Goal: Find specific page/section: Find specific page/section

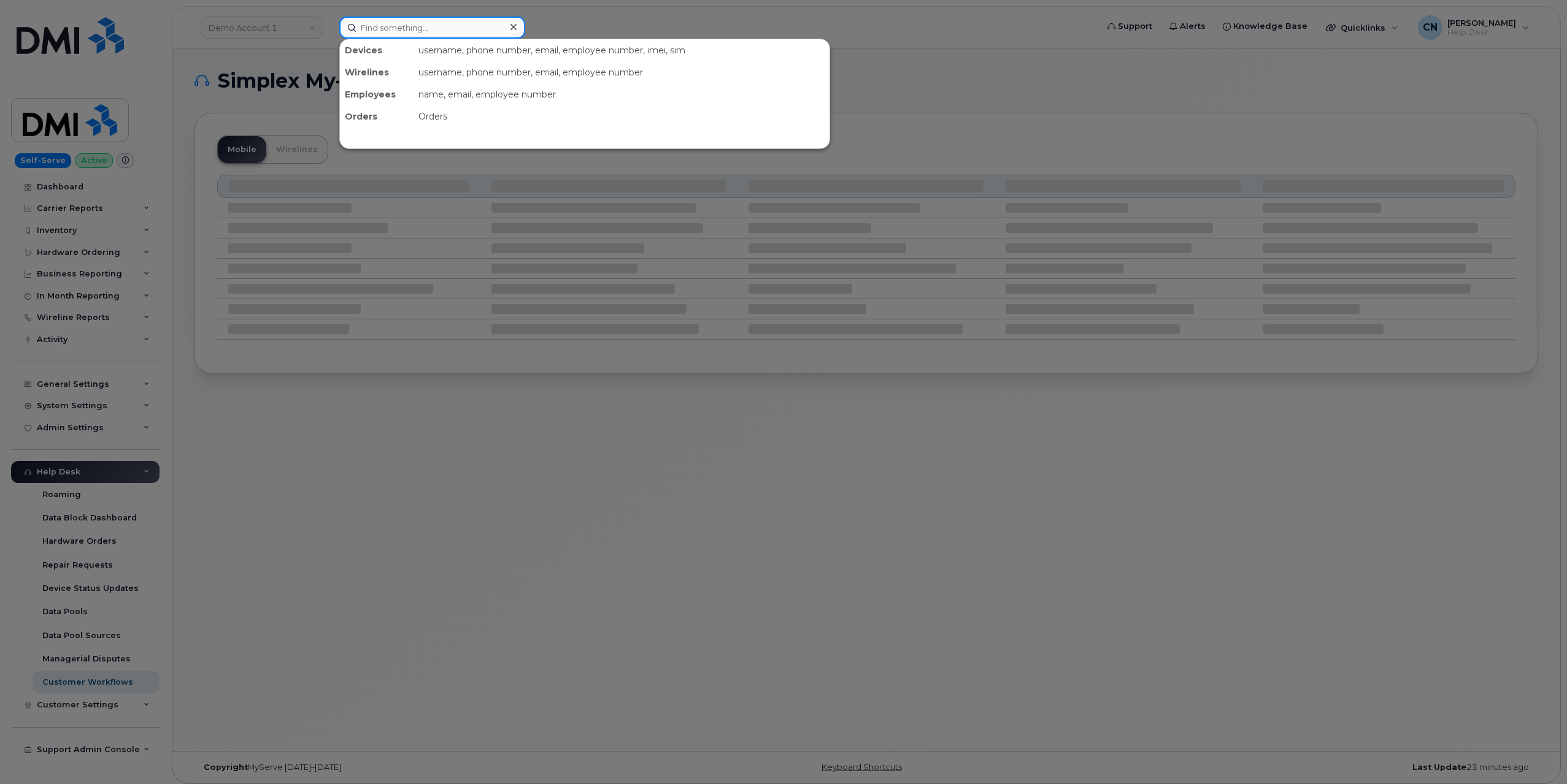
drag, startPoint x: 395, startPoint y: 23, endPoint x: 430, endPoint y: 63, distance: 53.2
click at [395, 23] on input at bounding box center [432, 28] width 186 height 22
paste input "3062221250"
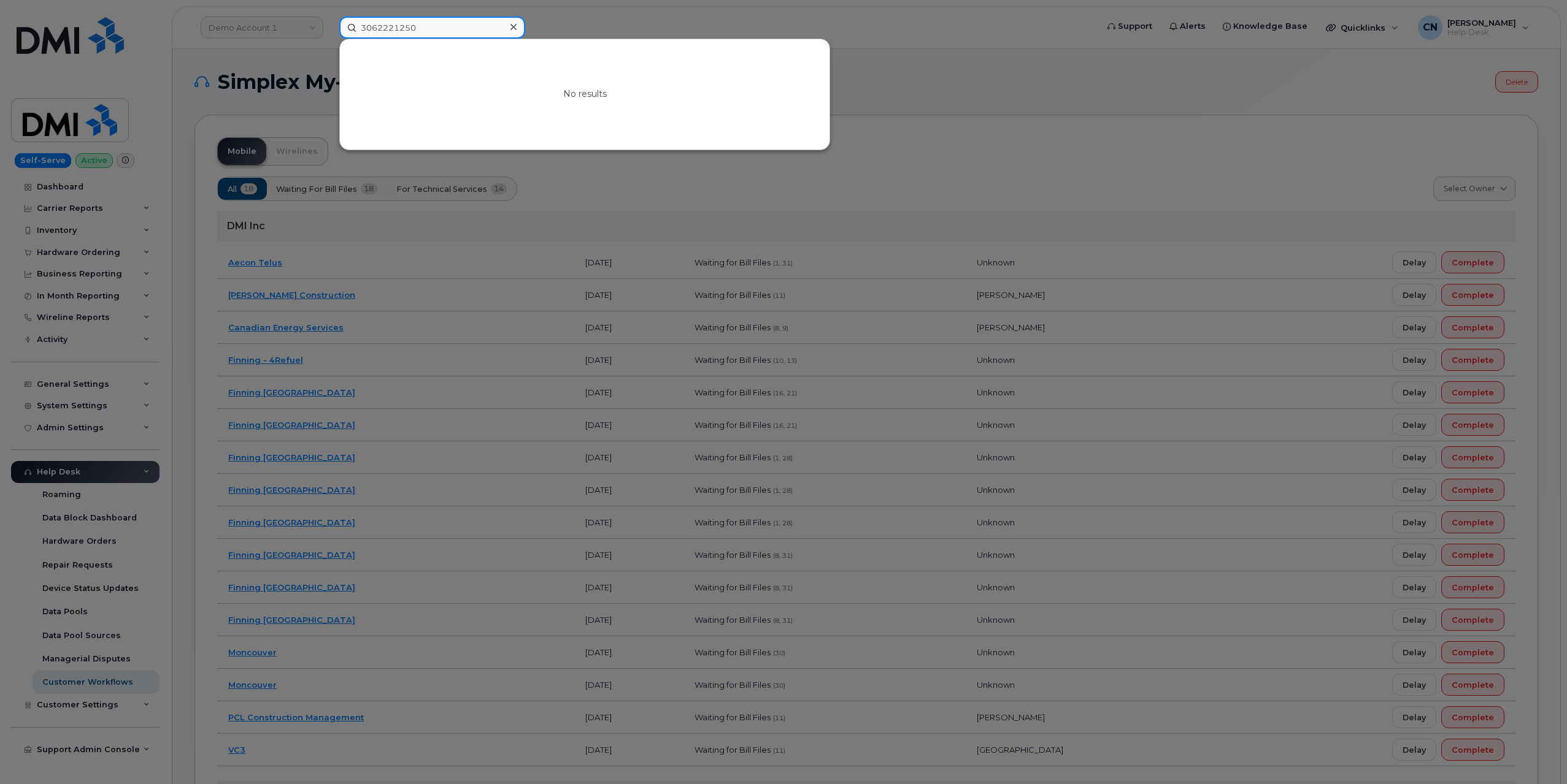
type input "3062221250"
click at [212, 64] on div at bounding box center [784, 392] width 1567 height 784
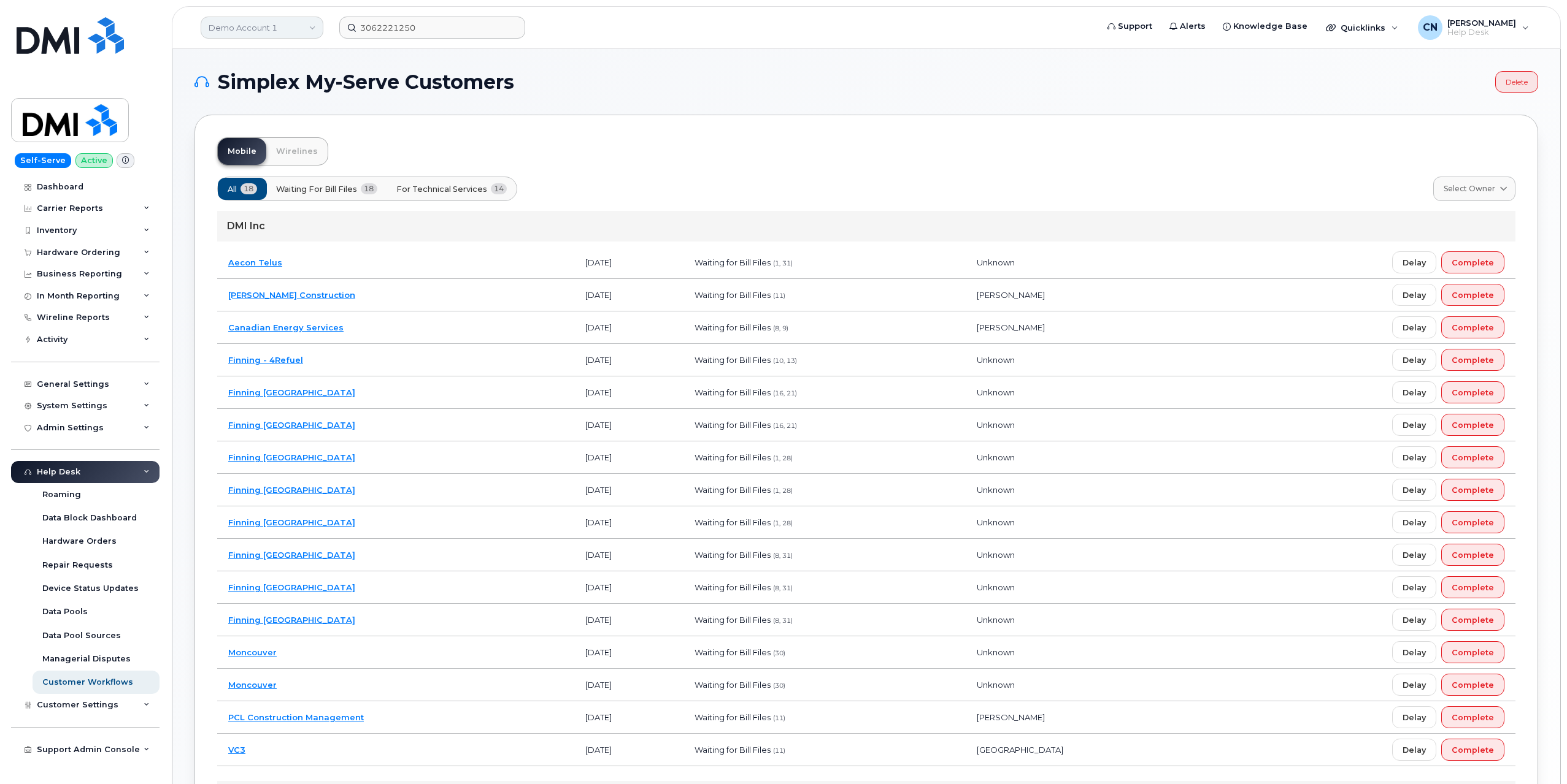
click at [242, 28] on link "Demo Account 1" at bounding box center [262, 28] width 123 height 22
type input "sas"
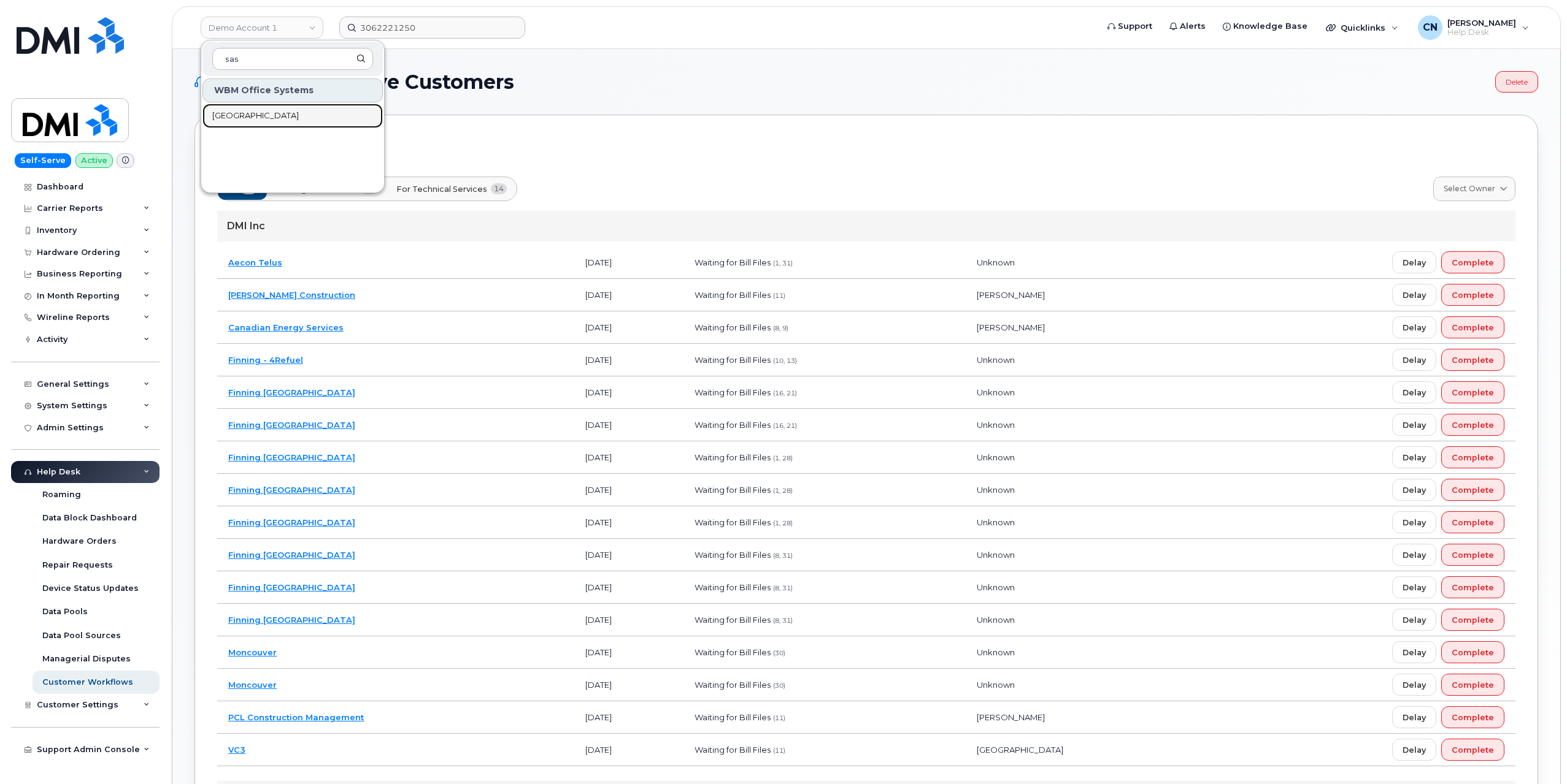
click at [246, 110] on span "[GEOGRAPHIC_DATA]" at bounding box center [255, 116] width 87 height 12
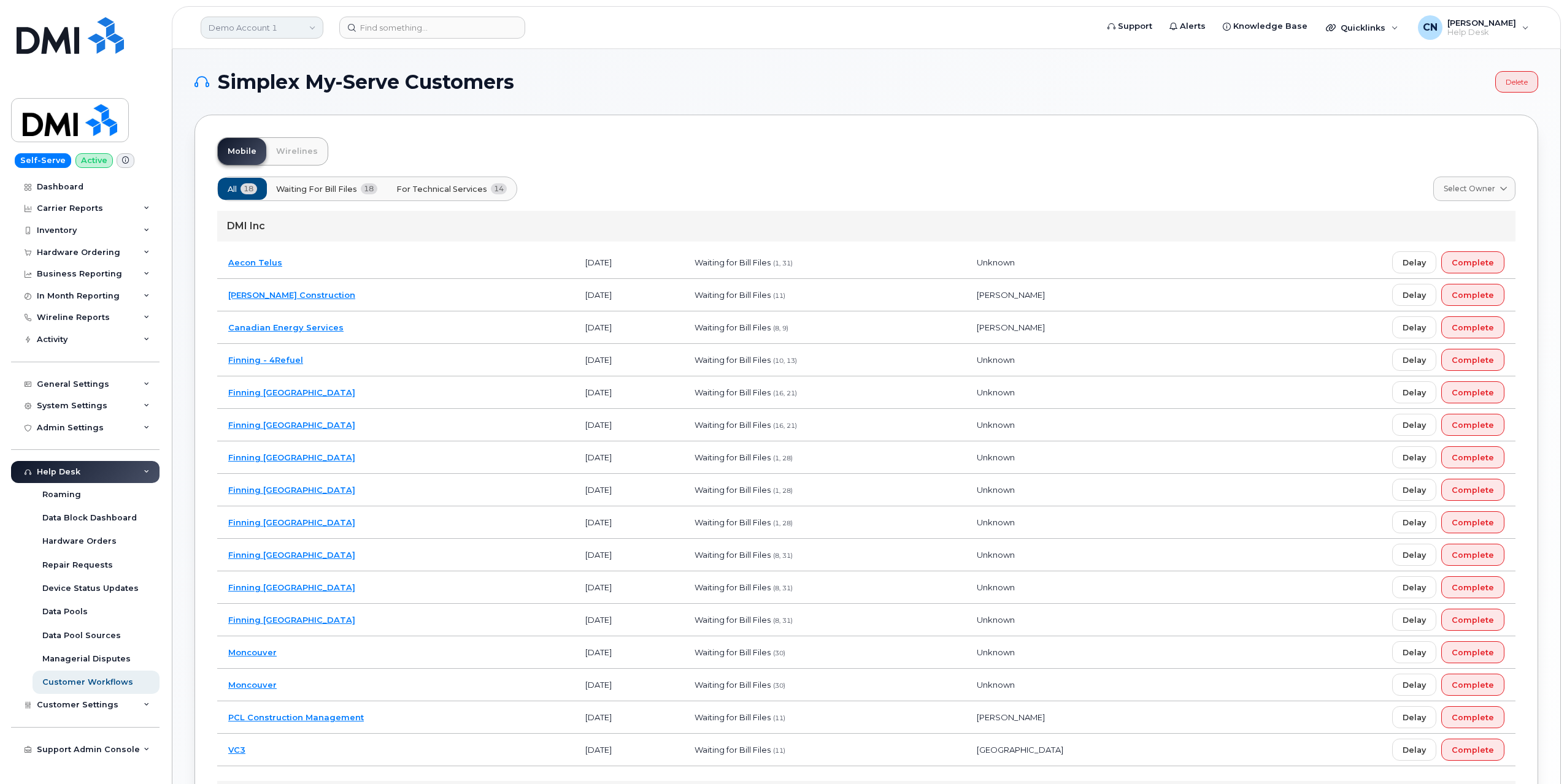
click at [244, 36] on link "Demo Account 1" at bounding box center [262, 28] width 123 height 22
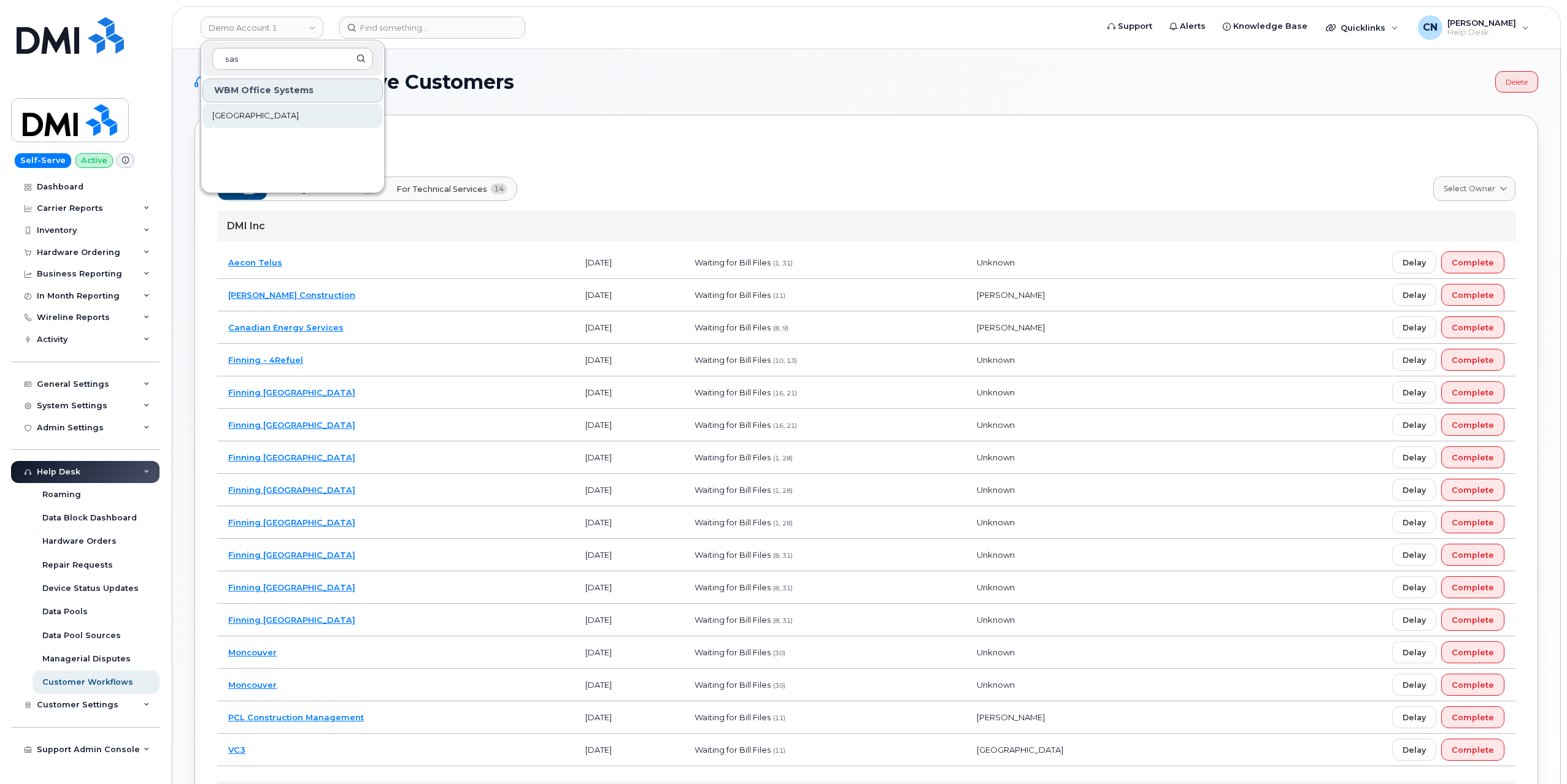
type input "sas"
click at [247, 117] on span "[GEOGRAPHIC_DATA]" at bounding box center [255, 116] width 87 height 12
